Goal: Communication & Community: Answer question/provide support

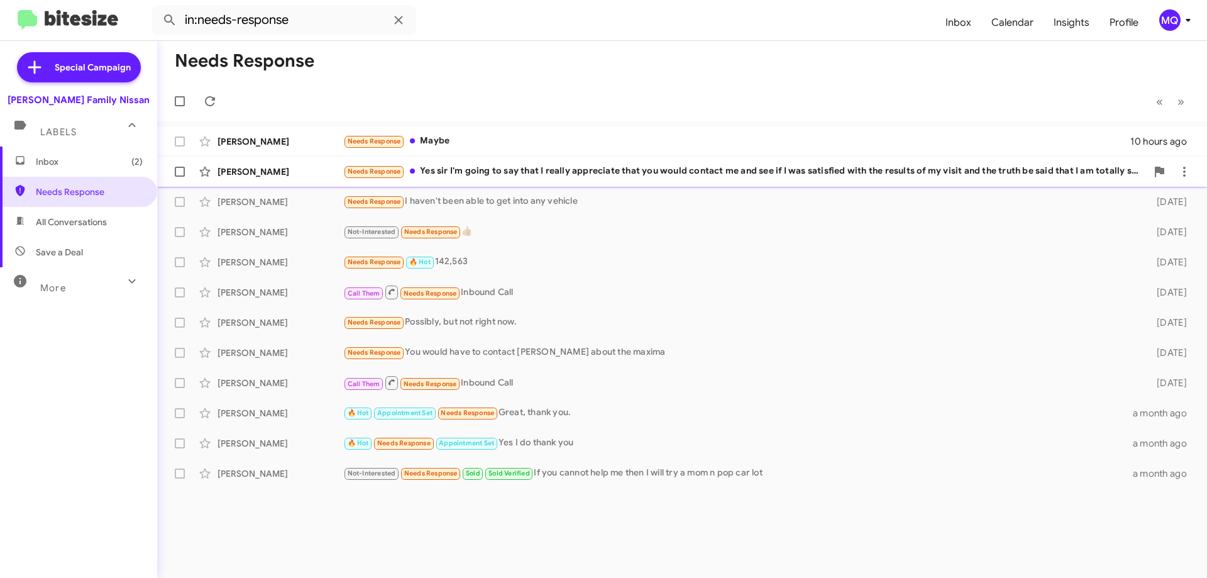
click at [550, 170] on div "Needs Response Yes sir I'm going to say that I really appreciate that you would…" at bounding box center [744, 171] width 803 height 14
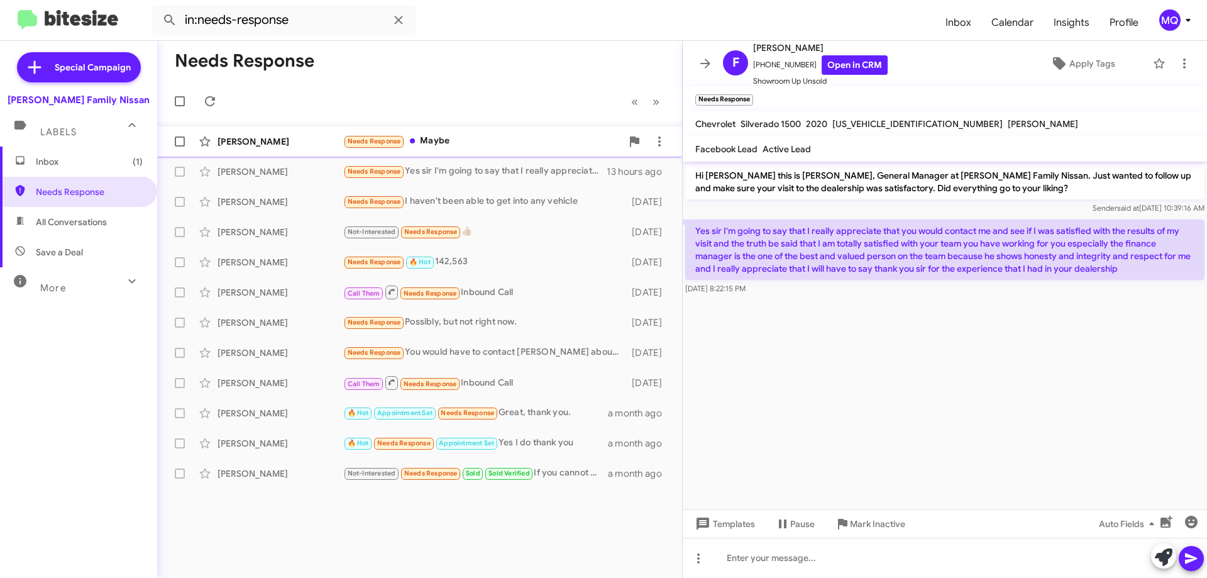
click at [528, 146] on div "Needs Response Maybe" at bounding box center [482, 141] width 278 height 14
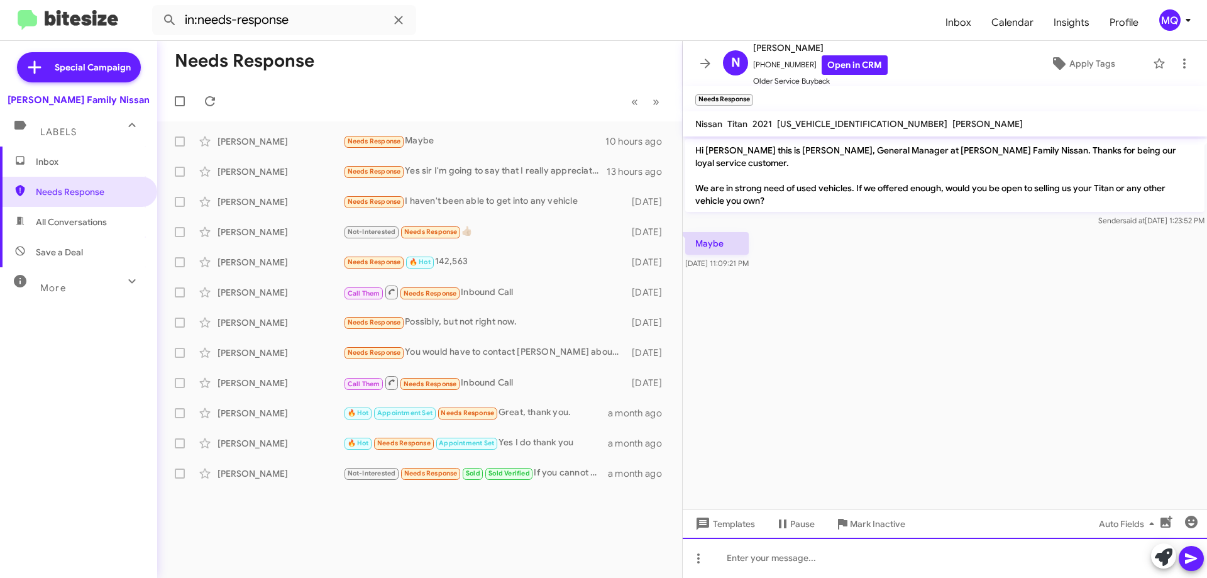
click at [760, 557] on div at bounding box center [944, 557] width 524 height 40
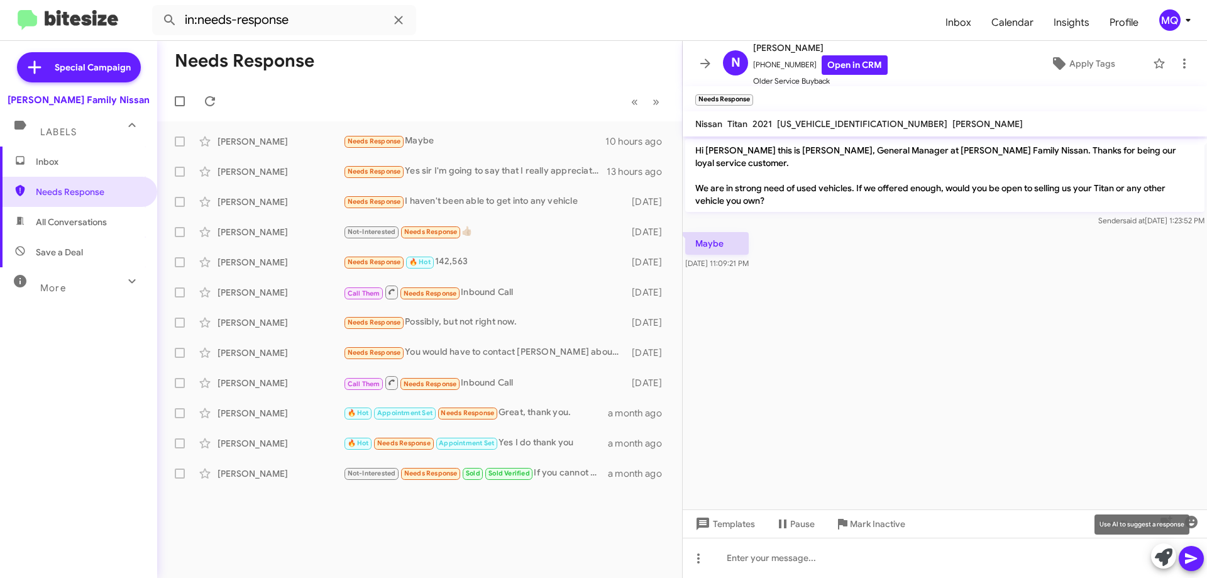
click at [1158, 556] on icon at bounding box center [1163, 557] width 18 height 18
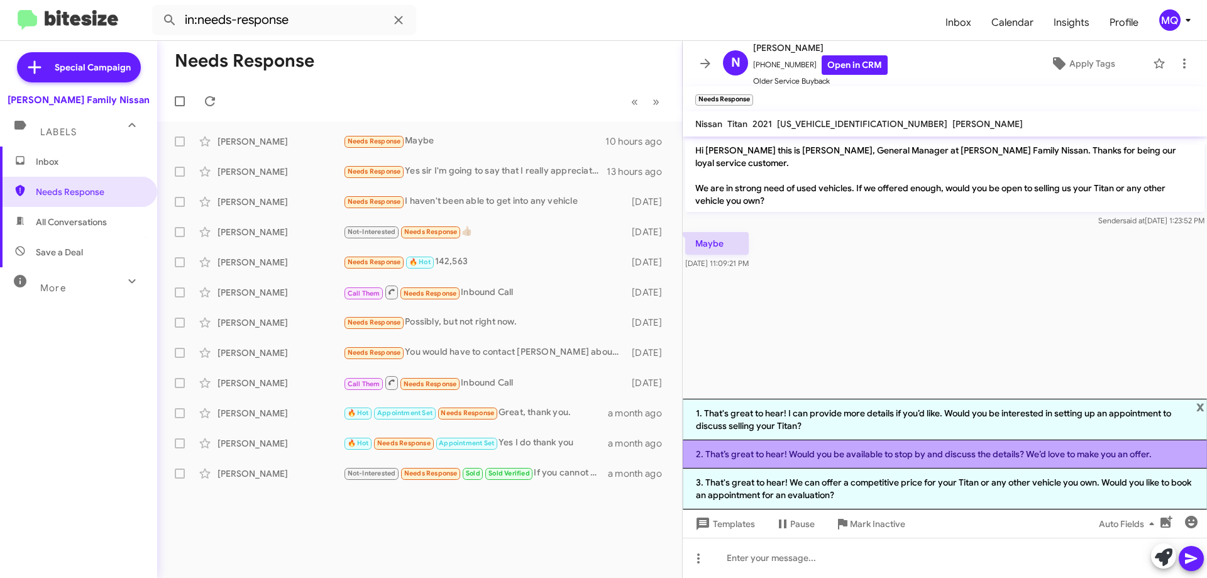
click at [852, 454] on li "2. That’s great to hear! Would you be available to stop by and discuss the deta…" at bounding box center [944, 454] width 524 height 28
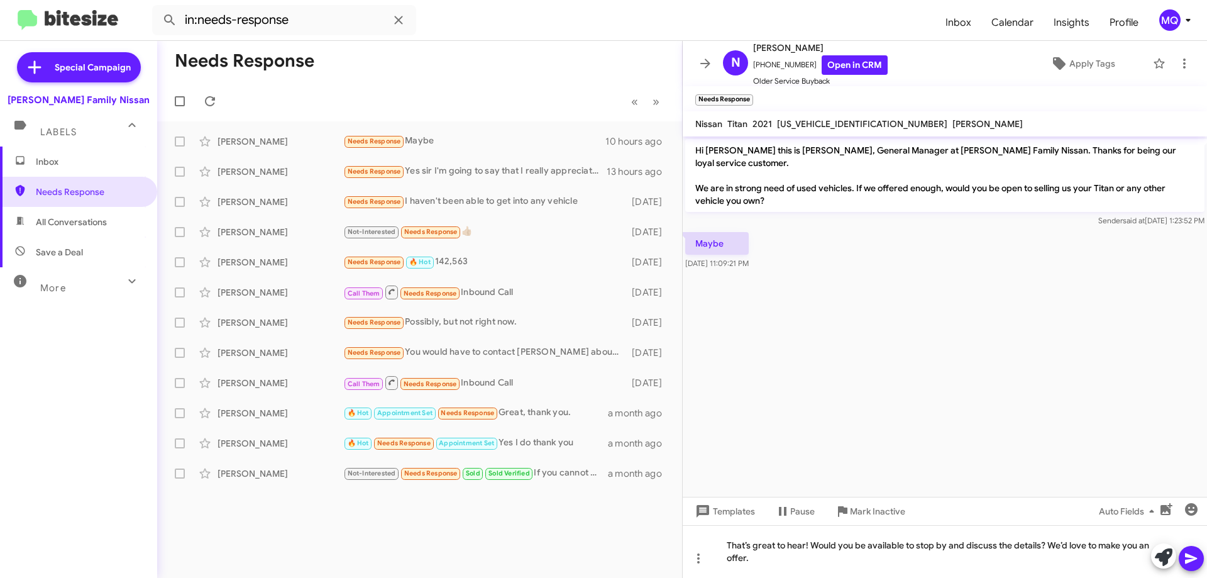
click at [1193, 559] on icon at bounding box center [1191, 558] width 12 height 11
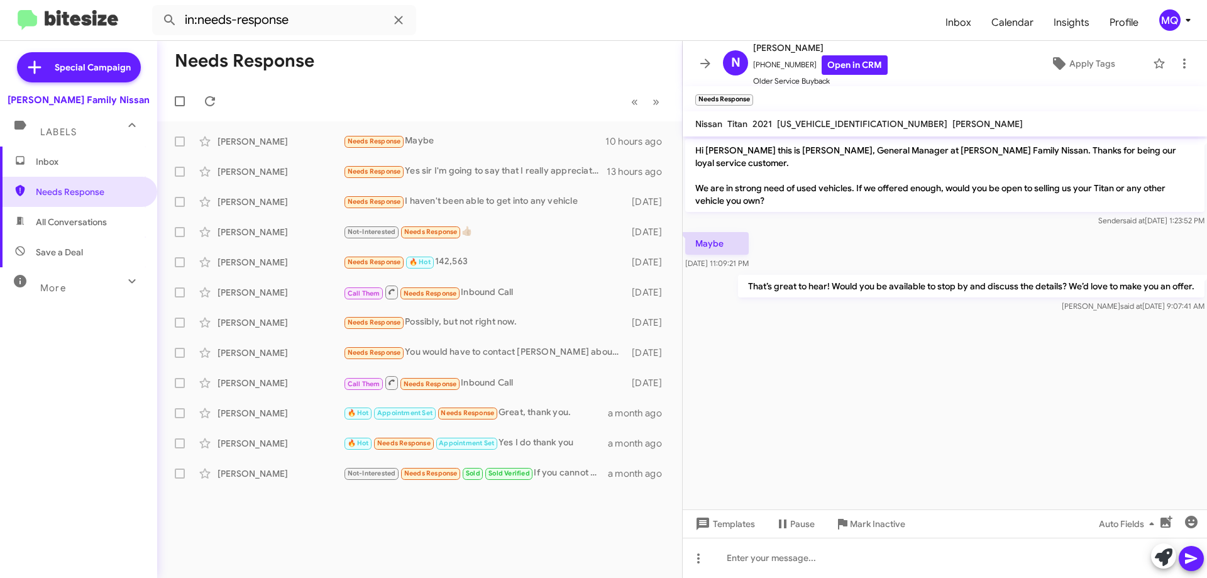
click at [60, 254] on span "Save a Deal" at bounding box center [59, 252] width 47 height 13
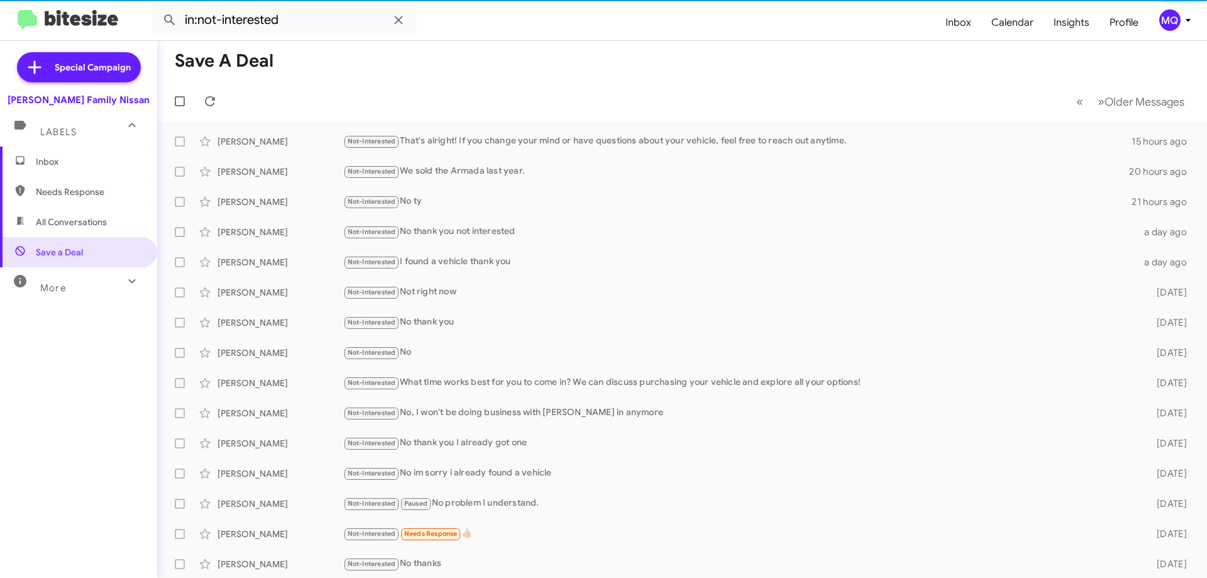
click at [75, 225] on span "All Conversations" at bounding box center [71, 222] width 71 height 13
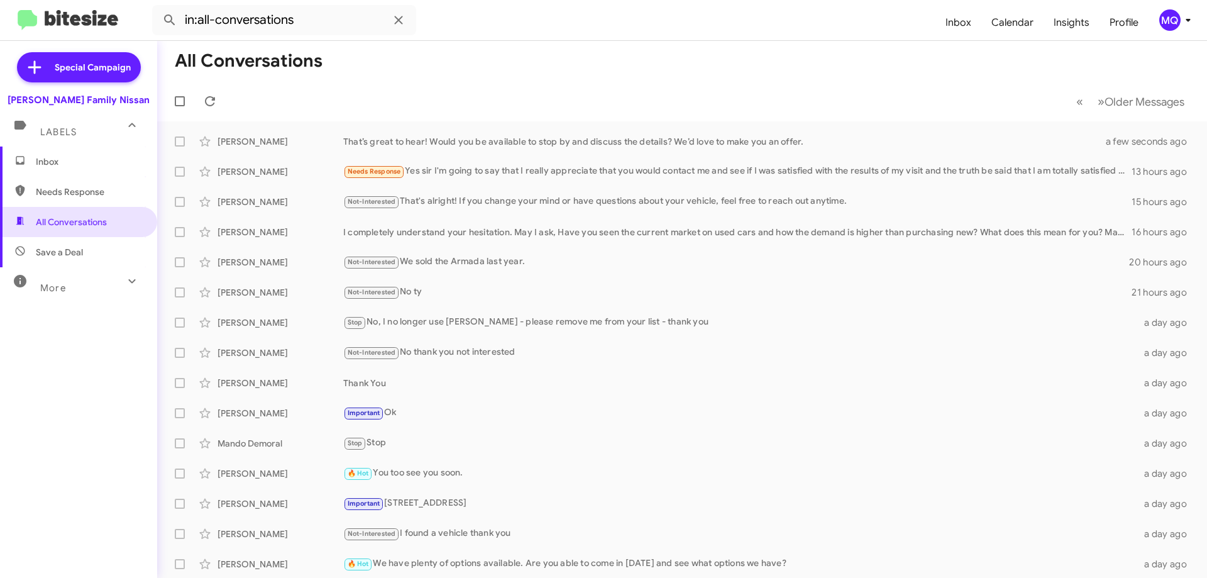
click at [65, 187] on span "Needs Response" at bounding box center [89, 191] width 107 height 13
type input "in:needs-response"
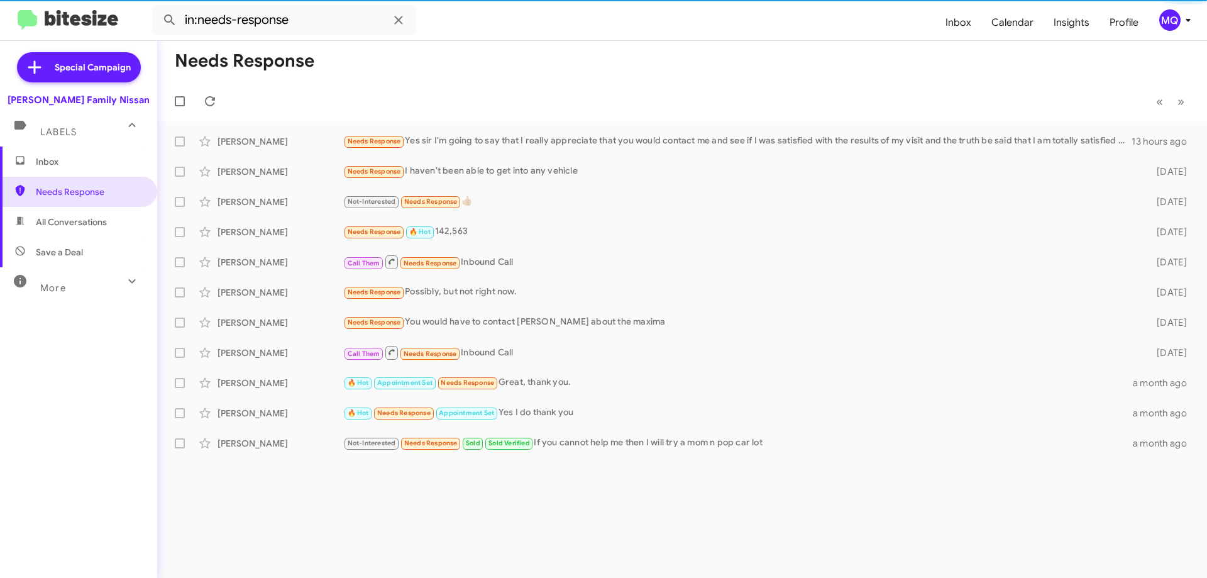
click at [57, 160] on span "Inbox" at bounding box center [89, 161] width 107 height 13
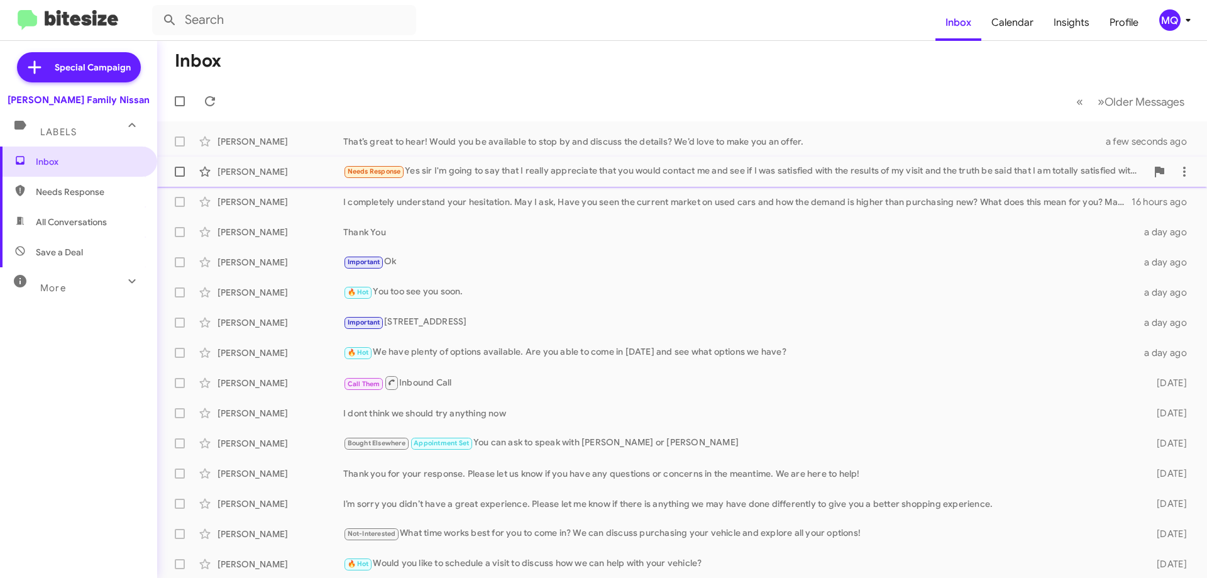
click at [496, 175] on div "Needs Response Yes sir I'm going to say that I really appreciate that you would…" at bounding box center [744, 171] width 803 height 14
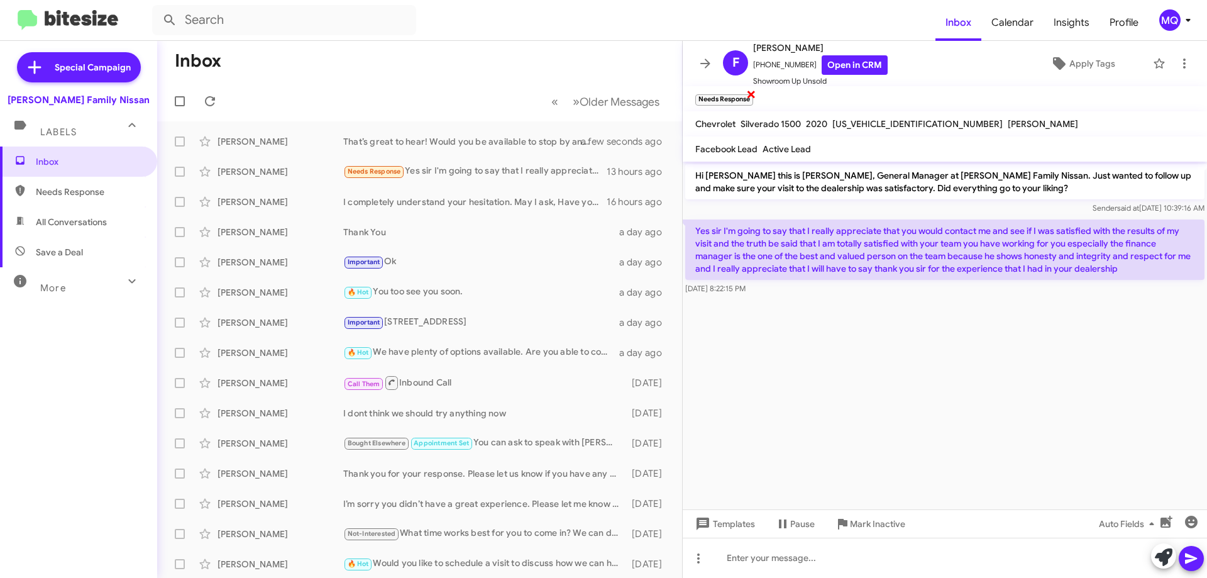
click at [750, 93] on span "×" at bounding box center [751, 93] width 10 height 15
click at [821, 63] on link "Open in CRM" at bounding box center [854, 64] width 66 height 19
click at [61, 203] on span "Needs Response" at bounding box center [78, 192] width 157 height 30
type input "in:needs-response"
